Goal: Answer question/provide support

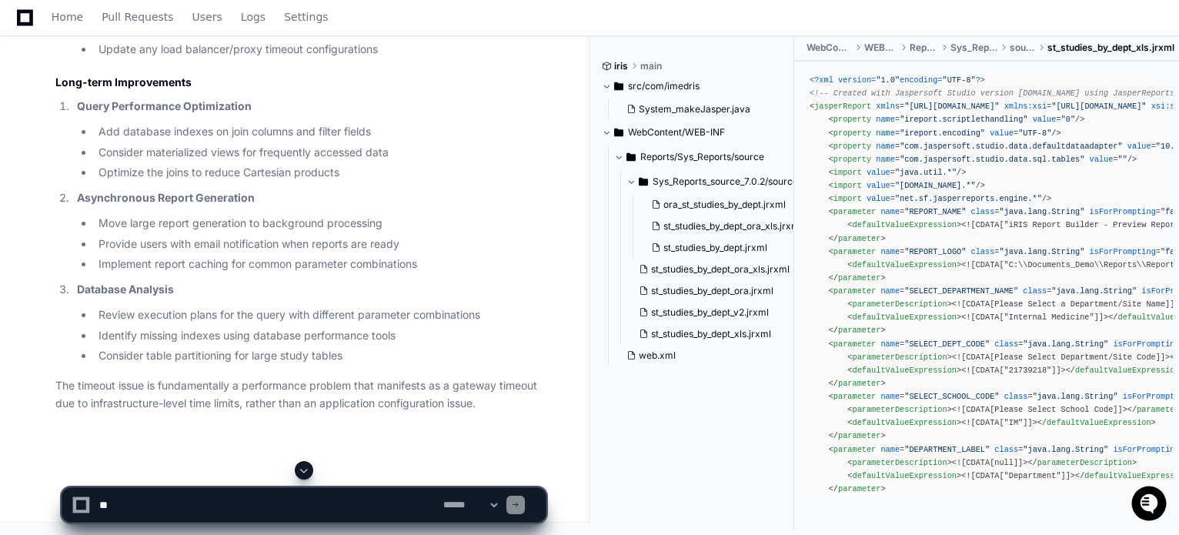
scroll to position [2909, 0]
click at [135, 265] on li "Implement report caching for common parameter combinations" at bounding box center [320, 264] width 452 height 18
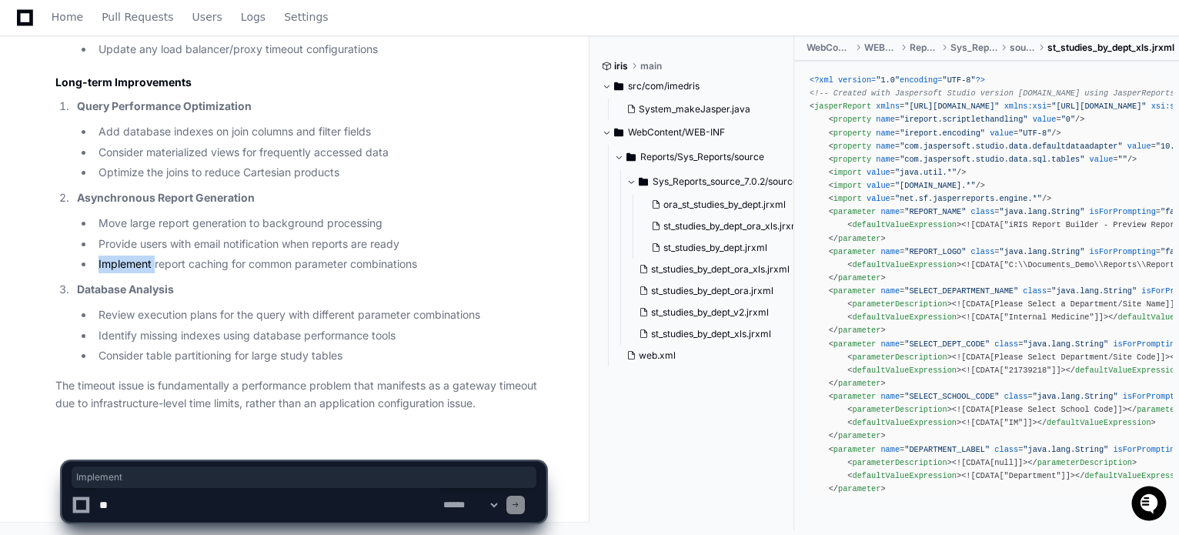
click at [135, 265] on li "Implement report caching for common parameter combinations" at bounding box center [320, 264] width 452 height 18
click at [158, 264] on li "Implement report caching for common parameter combinations" at bounding box center [320, 264] width 452 height 18
click at [191, 262] on li "Implement report caching for common parameter combinations" at bounding box center [320, 264] width 452 height 18
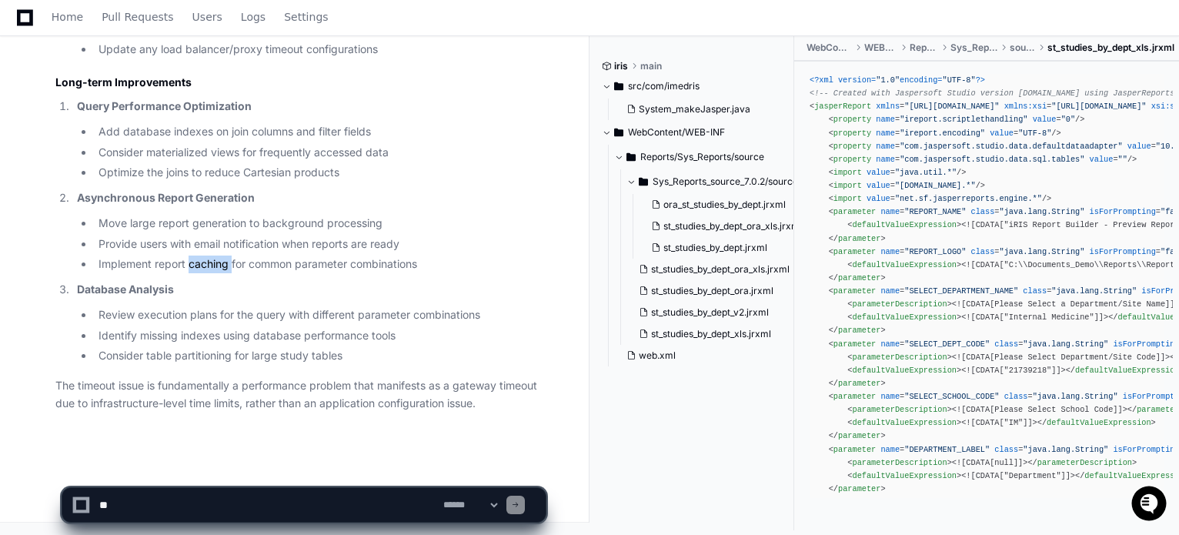
drag, startPoint x: 191, startPoint y: 262, endPoint x: 210, endPoint y: 259, distance: 19.5
click at [192, 262] on li "Implement report caching for common parameter combinations" at bounding box center [320, 264] width 452 height 18
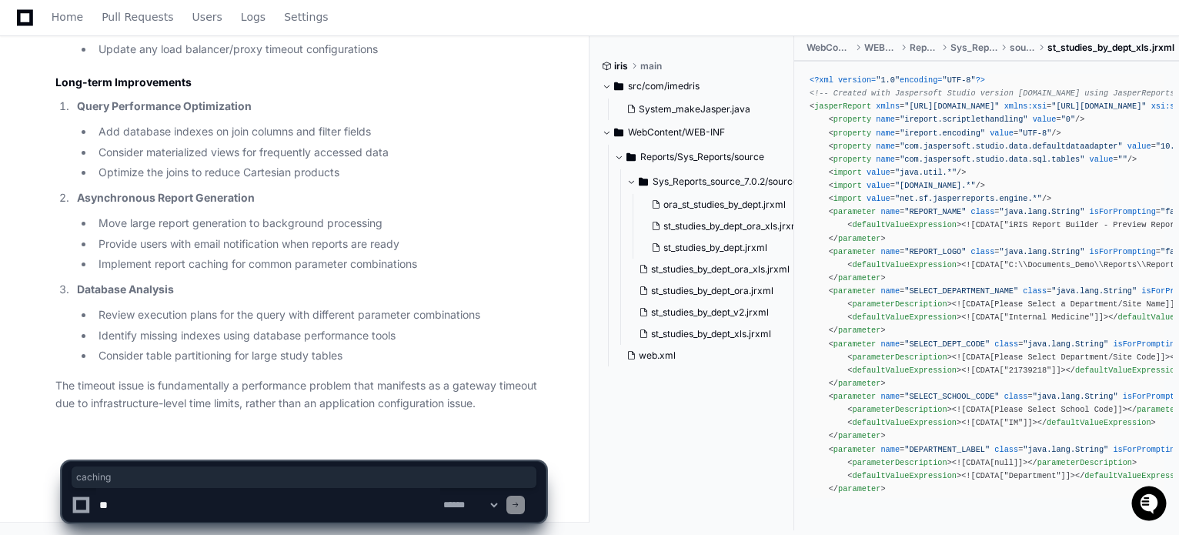
click at [289, 273] on li "Implement report caching for common parameter combinations" at bounding box center [320, 264] width 452 height 18
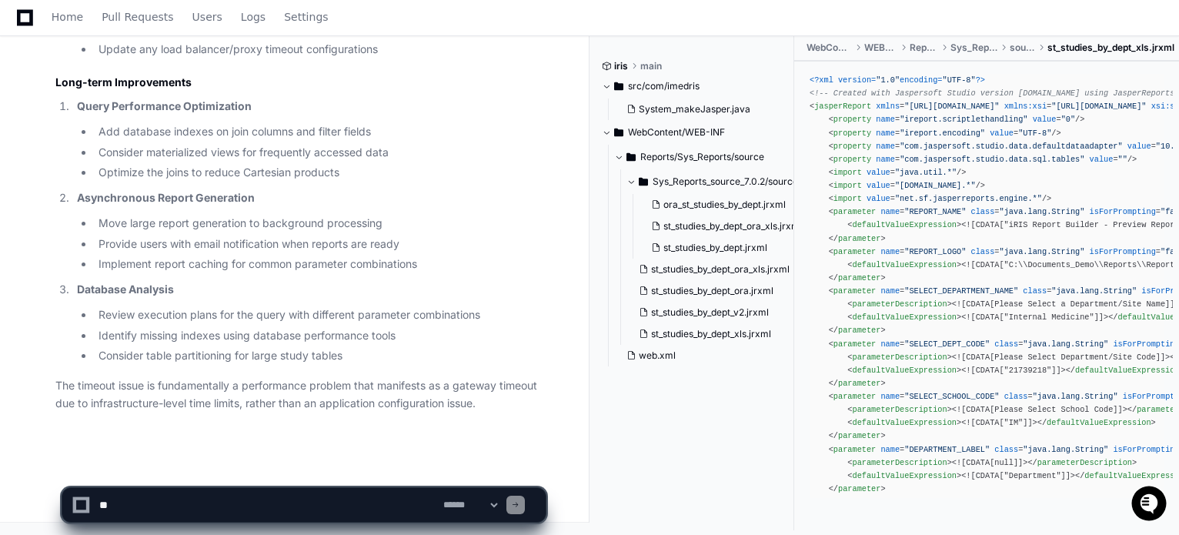
click at [281, 270] on li "Implement report caching for common parameter combinations" at bounding box center [320, 264] width 452 height 18
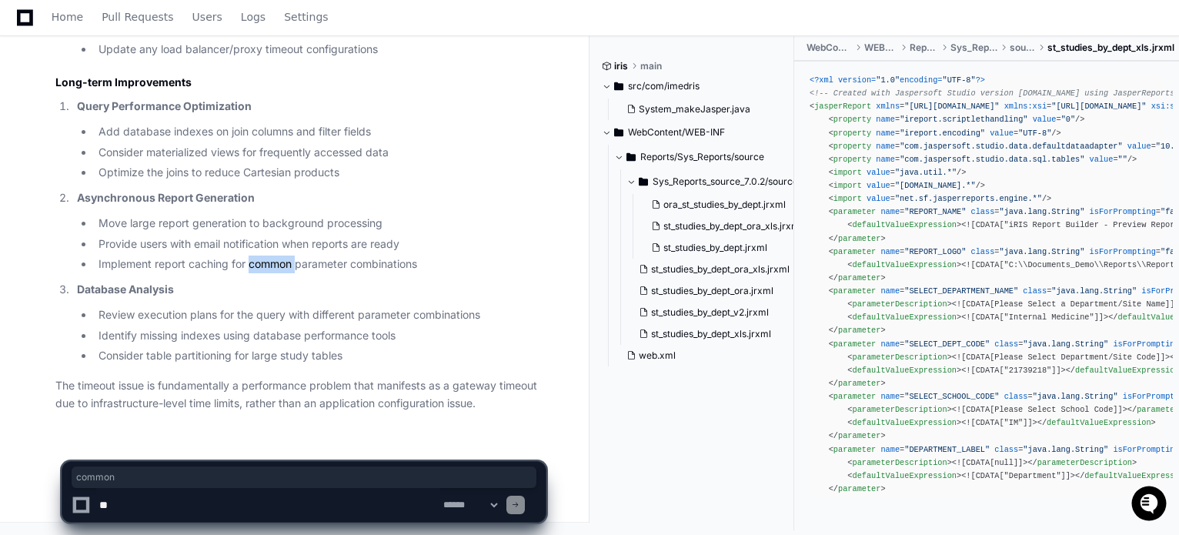
click at [281, 270] on li "Implement report caching for common parameter combinations" at bounding box center [320, 264] width 452 height 18
click at [306, 262] on li "Implement report caching for common parameter combinations" at bounding box center [320, 264] width 452 height 18
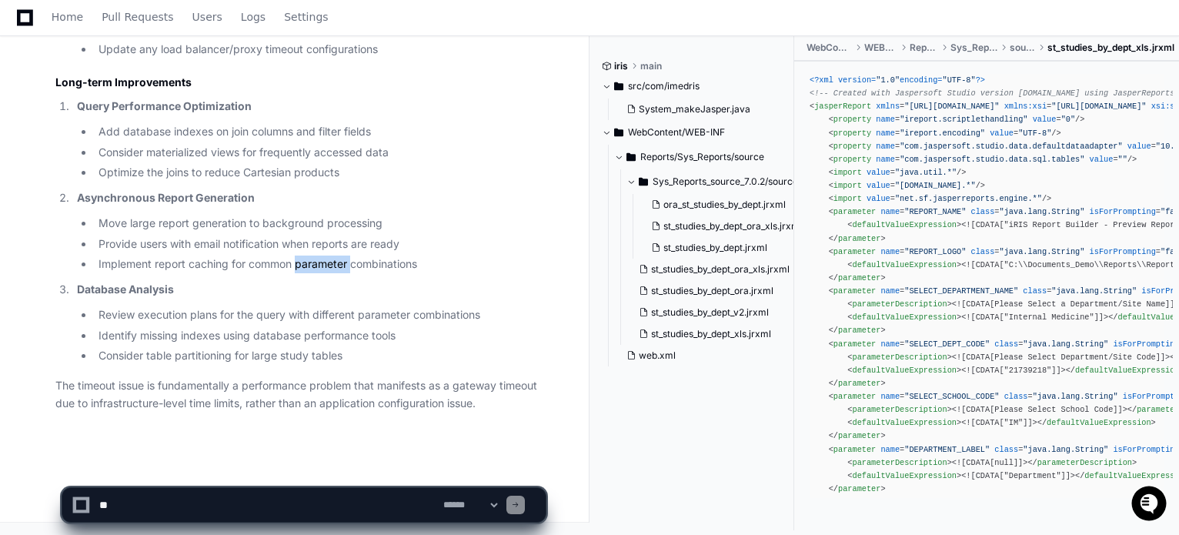
click at [306, 262] on li "Implement report caching for common parameter combinations" at bounding box center [320, 264] width 452 height 18
click at [386, 264] on li "Implement report caching for common parameter combinations" at bounding box center [320, 264] width 452 height 18
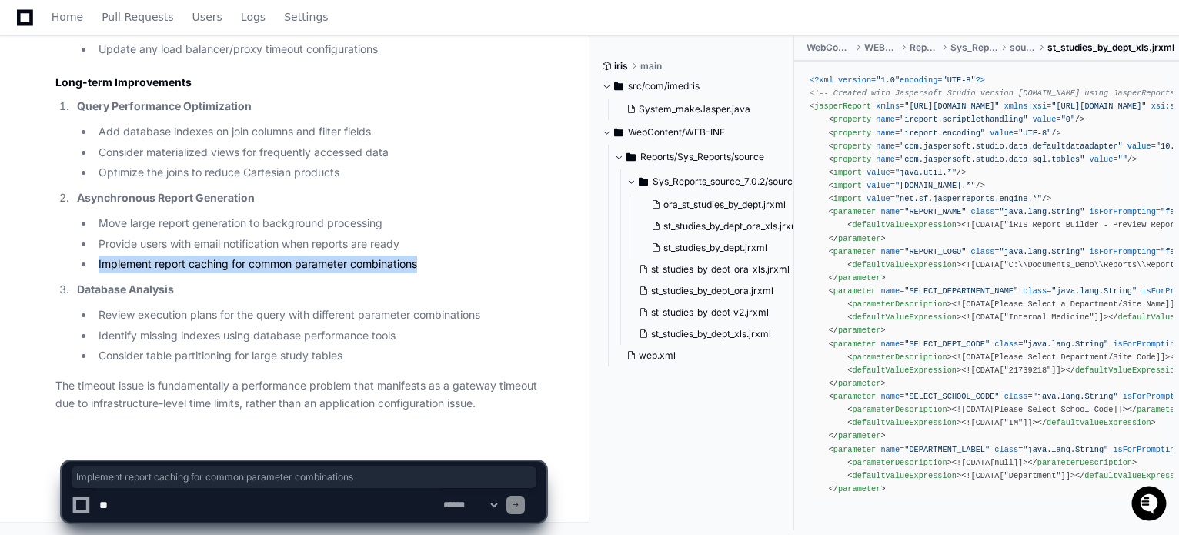
click at [386, 264] on li "Implement report caching for common parameter combinations" at bounding box center [320, 264] width 452 height 18
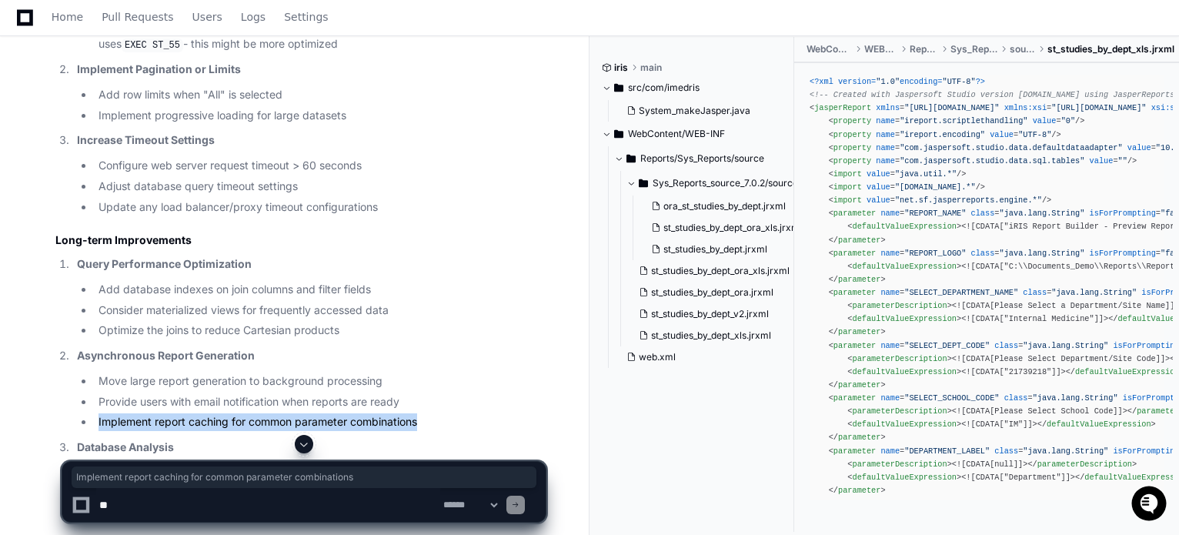
scroll to position [2601, 0]
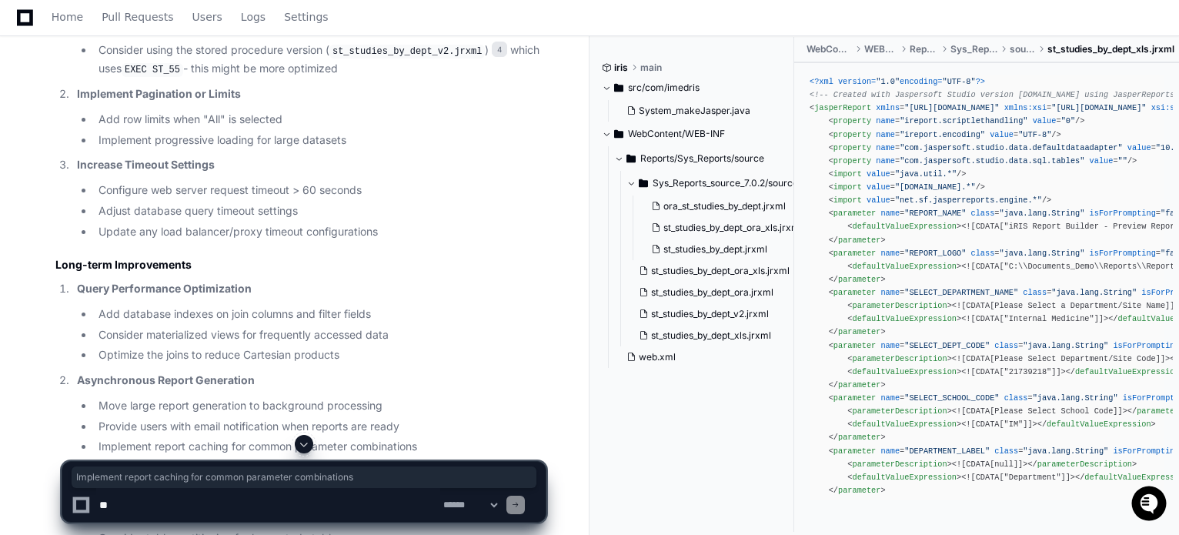
click at [195, 149] on li "Implement progressive loading for large datasets" at bounding box center [320, 141] width 452 height 18
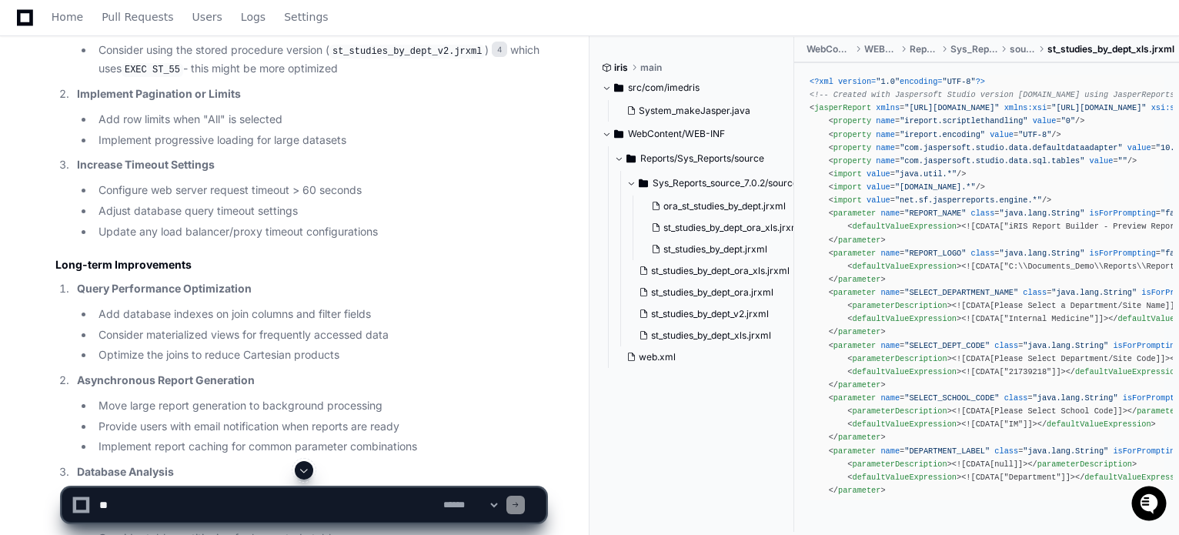
click at [225, 149] on li "Implement progressive loading for large datasets" at bounding box center [320, 141] width 452 height 18
click at [271, 149] on li "Implement progressive loading for large datasets" at bounding box center [320, 141] width 452 height 18
click at [282, 149] on li "Implement progressive loading for large datasets" at bounding box center [320, 141] width 452 height 18
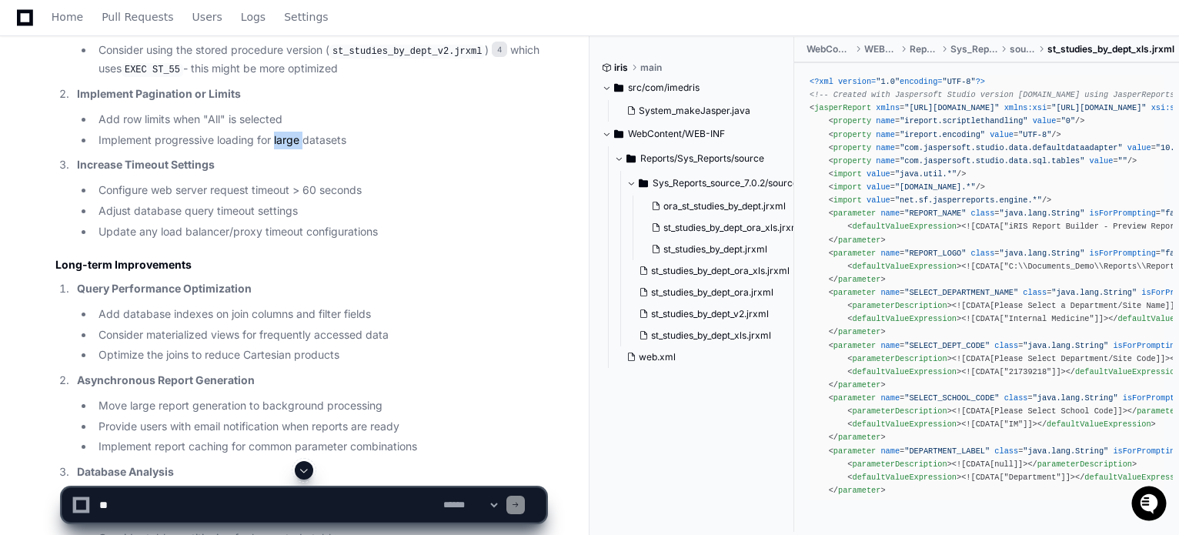
click at [283, 149] on li "Implement progressive loading for large datasets" at bounding box center [320, 141] width 452 height 18
click at [308, 149] on li "Implement progressive loading for large datasets" at bounding box center [320, 141] width 452 height 18
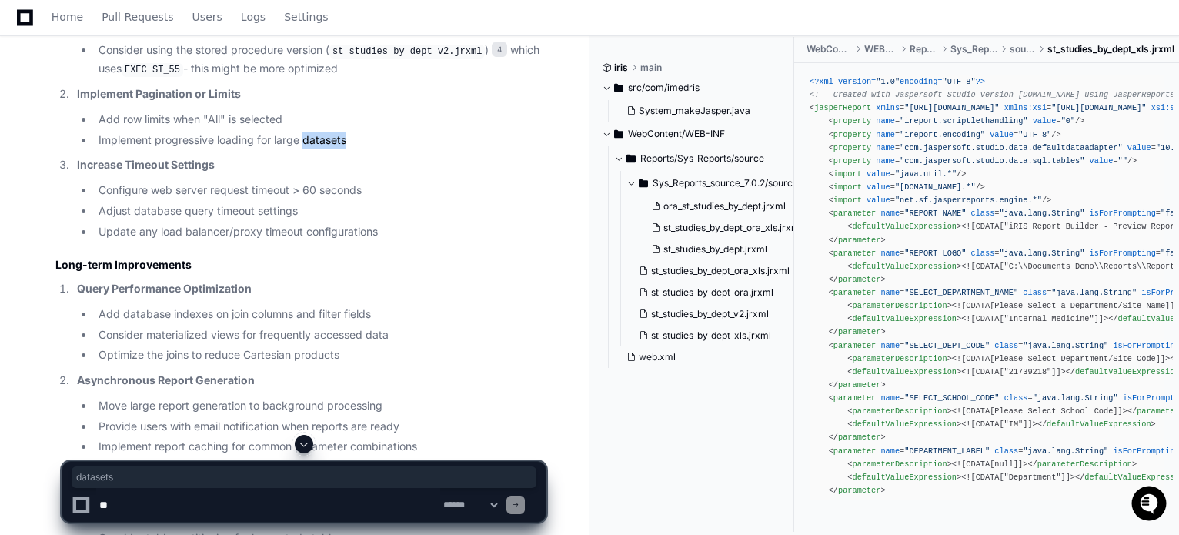
click at [308, 149] on li "Implement progressive loading for large datasets" at bounding box center [320, 141] width 452 height 18
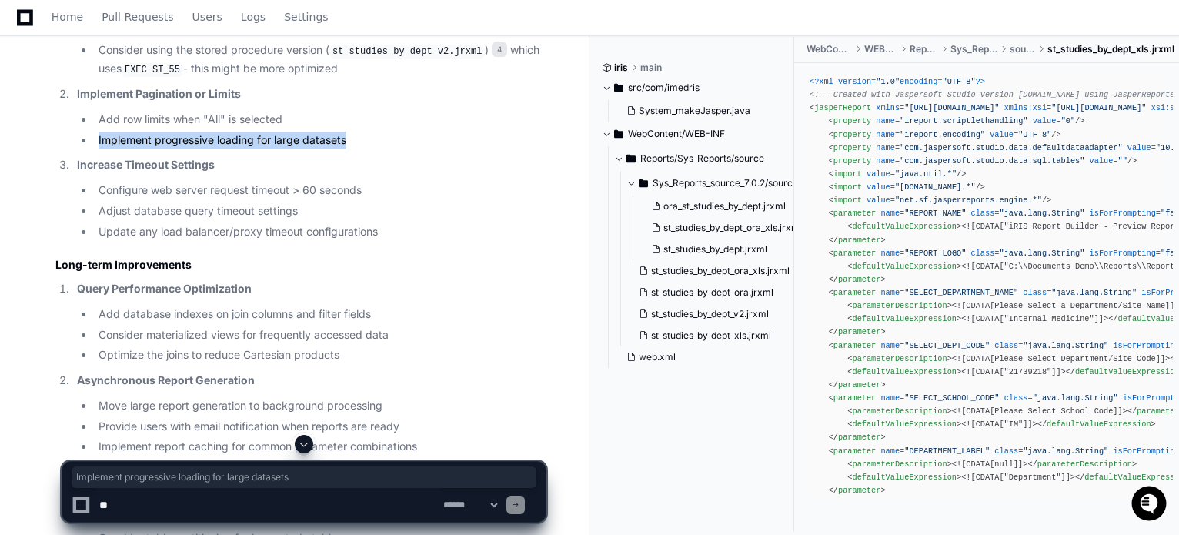
drag, startPoint x: 97, startPoint y: 263, endPoint x: 355, endPoint y: 264, distance: 257.8
click at [355, 149] on li "Implement progressive loading for large datasets" at bounding box center [320, 141] width 452 height 18
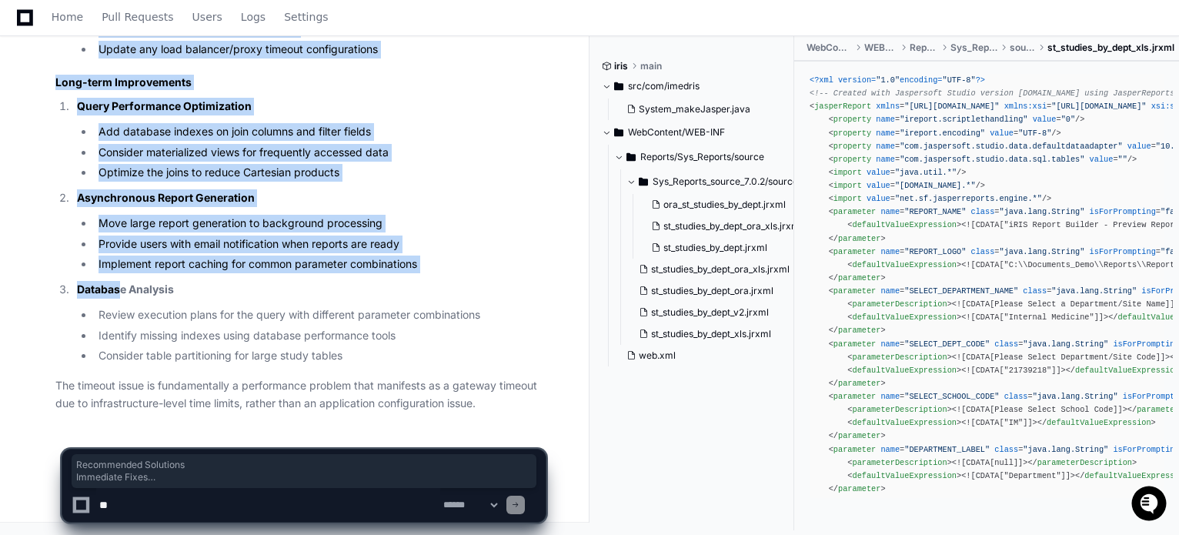
scroll to position [2909, 0]
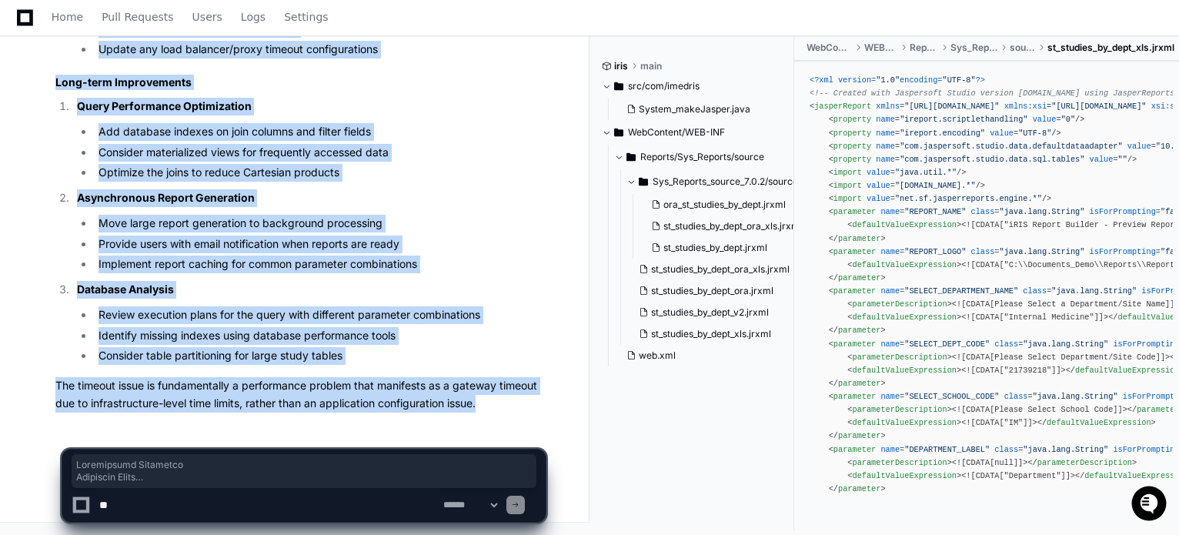
drag, startPoint x: 49, startPoint y: 299, endPoint x: 514, endPoint y: 396, distance: 475.0
copy article "Recommended Solutions Immediate Fixes Optimize the SQL Query Add proper indexes…"
click at [146, 261] on li "Implement report caching for common parameter combinations" at bounding box center [320, 264] width 452 height 18
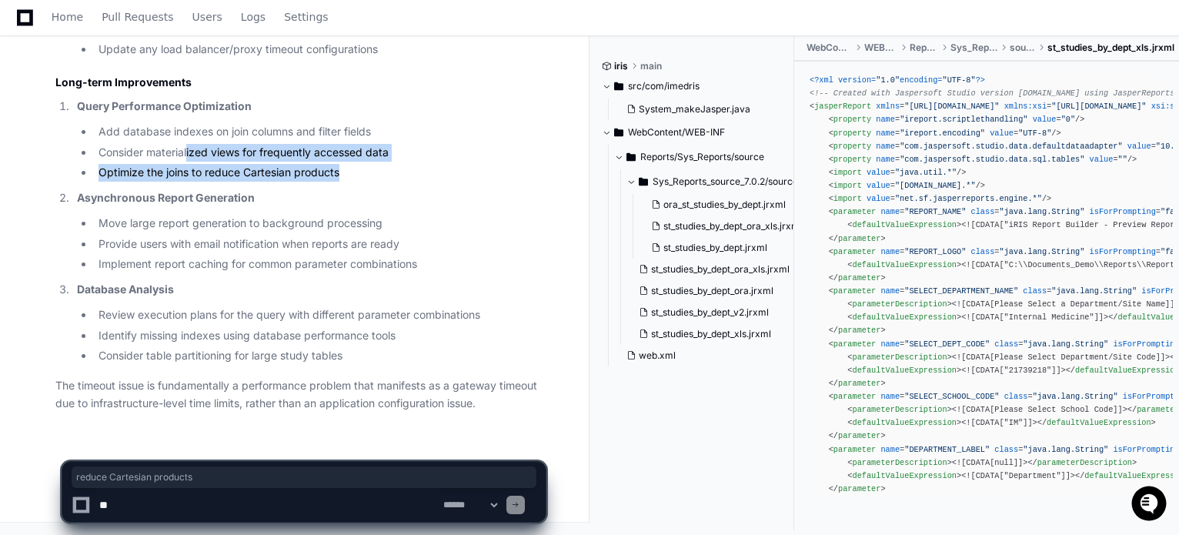
drag, startPoint x: 351, startPoint y: 173, endPoint x: 185, endPoint y: 158, distance: 166.9
click at [185, 159] on ul "Add database indexes on join columns and filter fields Consider materialized vi…" at bounding box center [311, 152] width 469 height 58
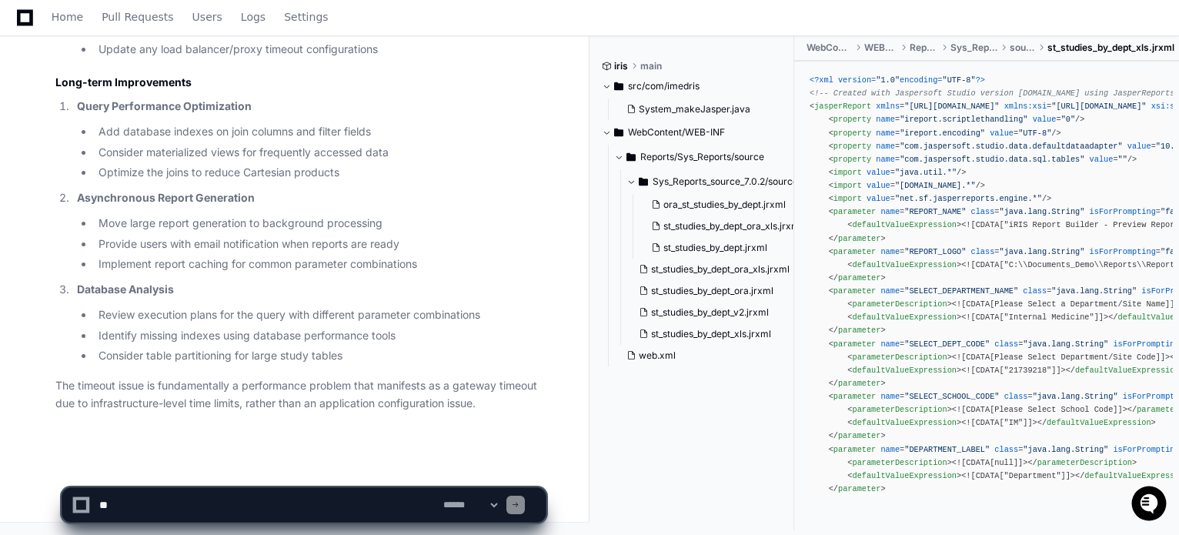
drag, startPoint x: 396, startPoint y: 215, endPoint x: 382, endPoint y: 217, distance: 13.3
click at [382, 216] on li "Move large report generation to background processing" at bounding box center [320, 224] width 452 height 18
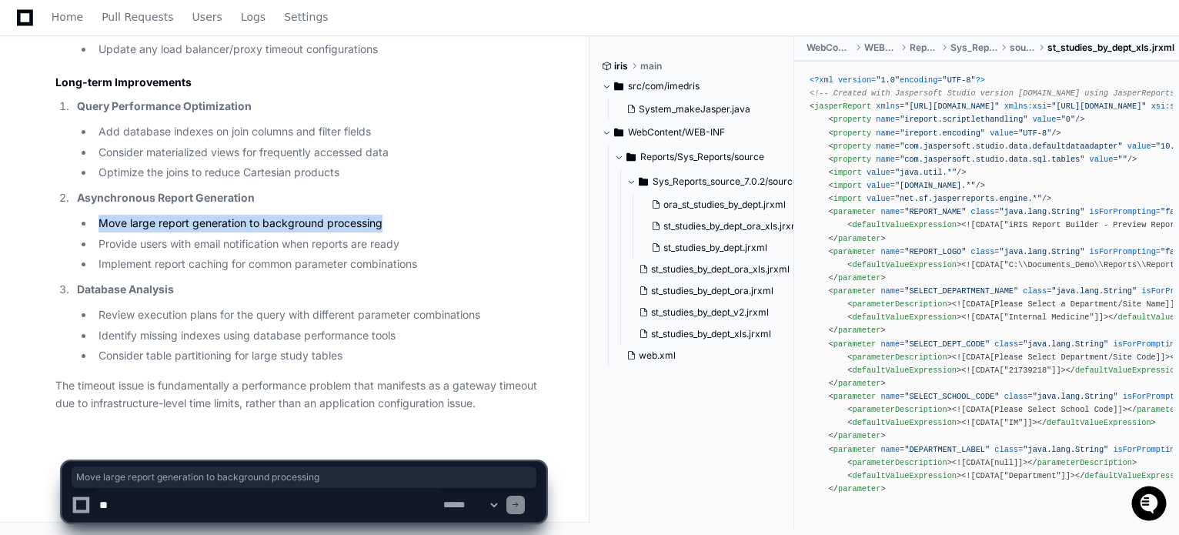
drag, startPoint x: 392, startPoint y: 221, endPoint x: 101, endPoint y: 226, distance: 290.9
click at [101, 226] on li "Move large report generation to background processing" at bounding box center [320, 224] width 452 height 18
copy li "Move large report generation to background processing"
click at [194, 509] on textarea at bounding box center [268, 505] width 344 height 34
paste textarea "**********"
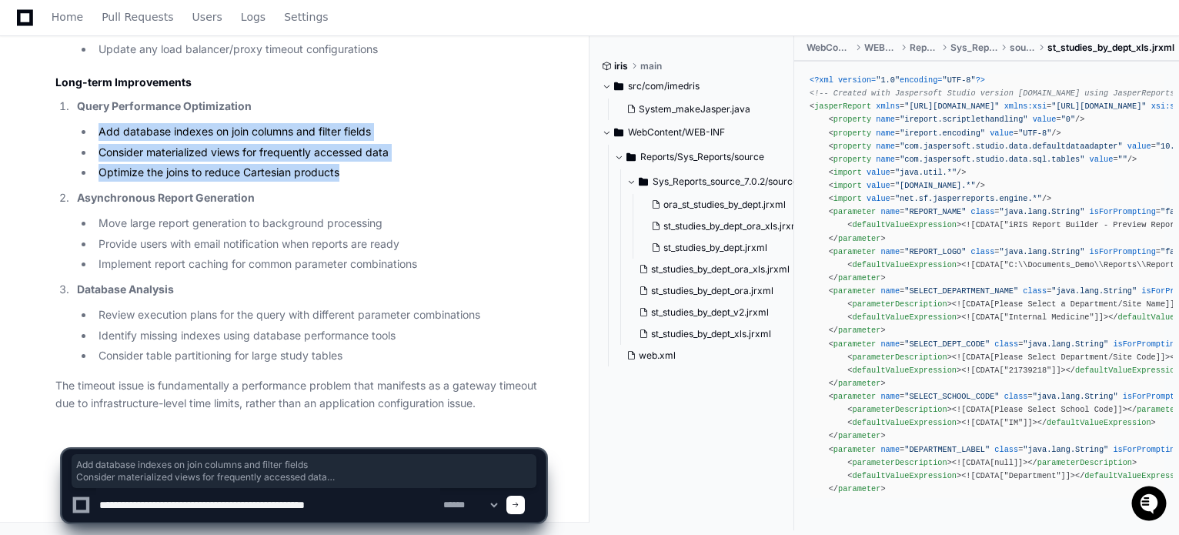
drag, startPoint x: 362, startPoint y: 175, endPoint x: 99, endPoint y: 134, distance: 267.2
click at [99, 134] on ul "Add database indexes on join columns and filter fields Consider materialized vi…" at bounding box center [311, 152] width 469 height 58
copy ul "Add database indexes on join columns and filter fields Consider materialized vi…"
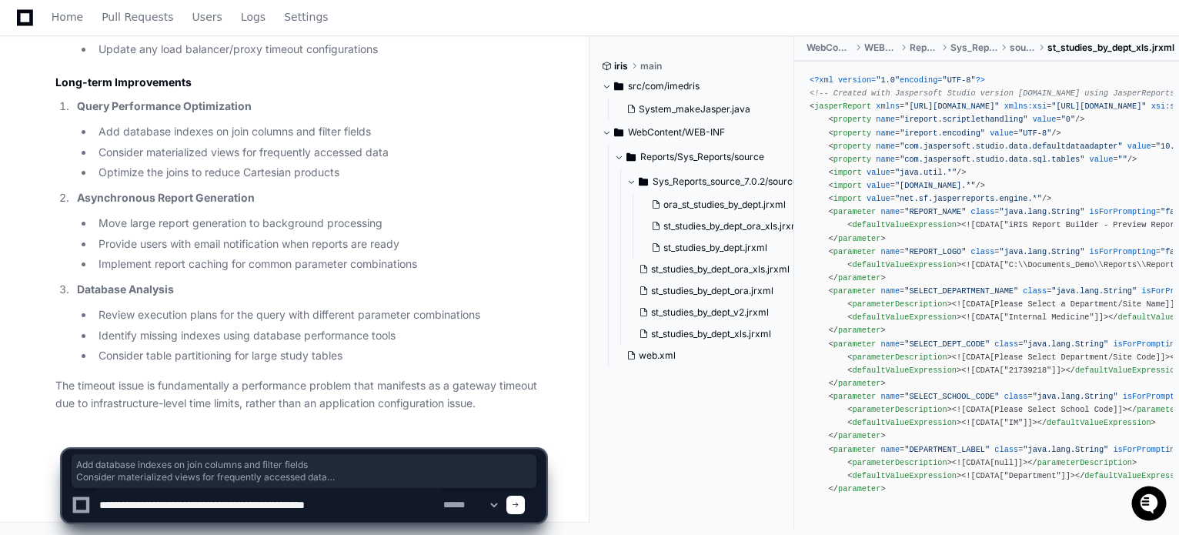
click at [395, 503] on textarea at bounding box center [268, 505] width 344 height 34
paste textarea "**********"
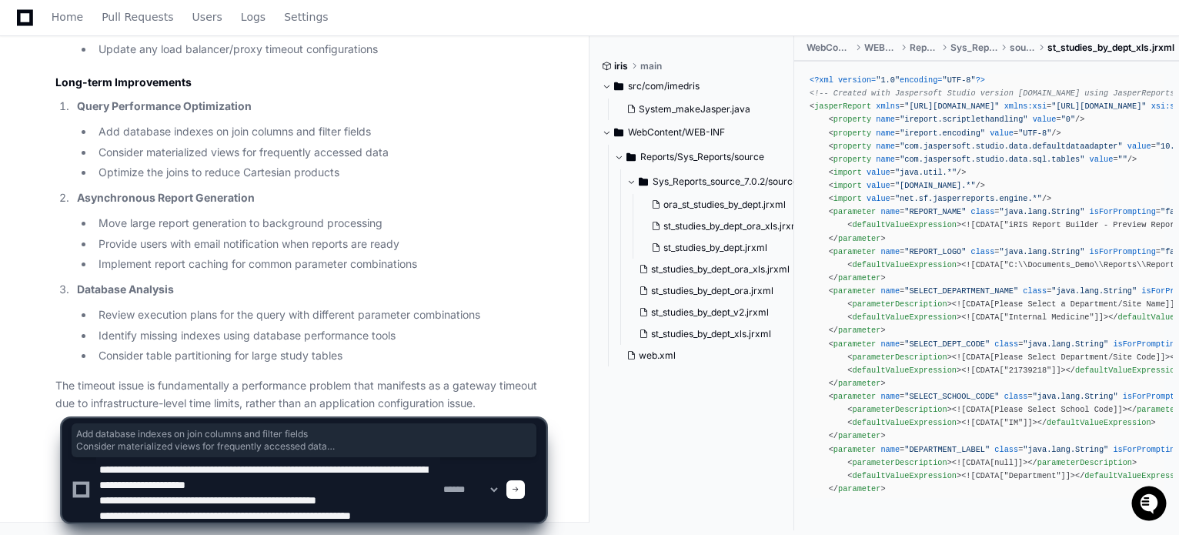
scroll to position [20, 0]
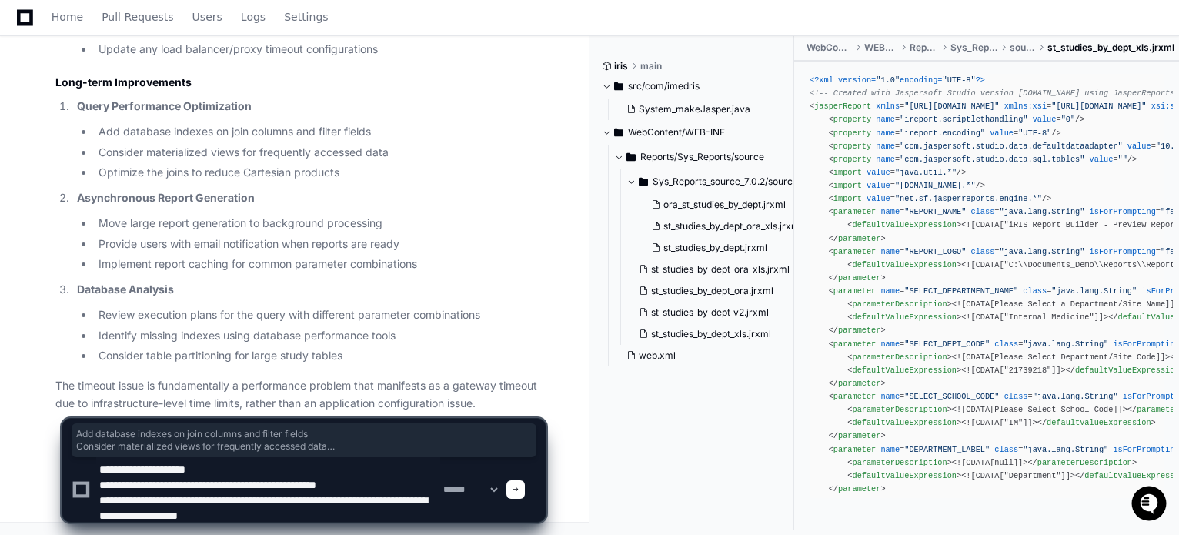
type textarea "**********"
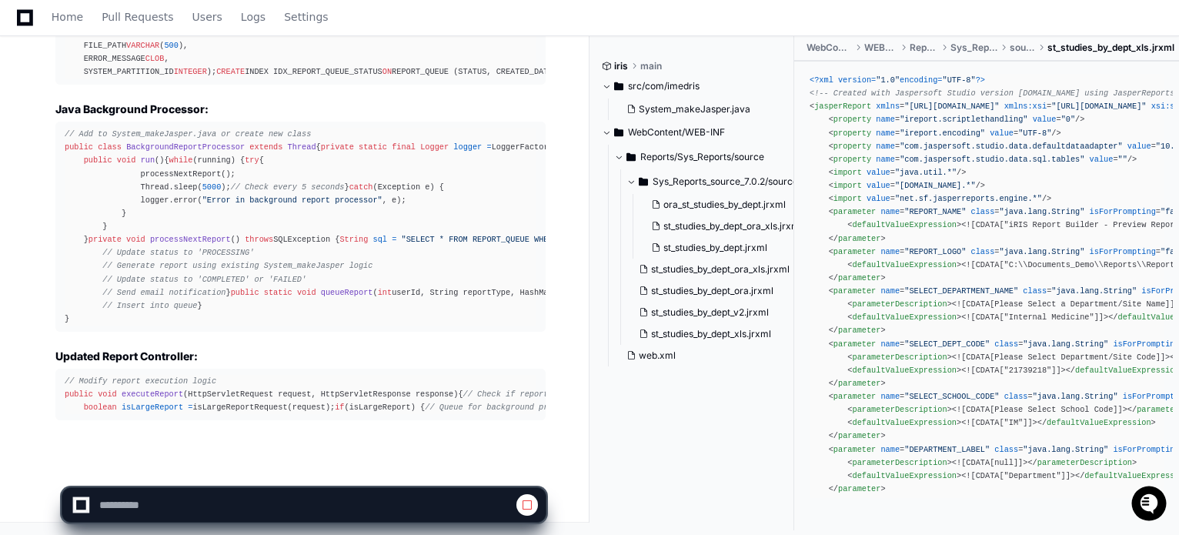
scroll to position [6886, 0]
